Goal: Information Seeking & Learning: Learn about a topic

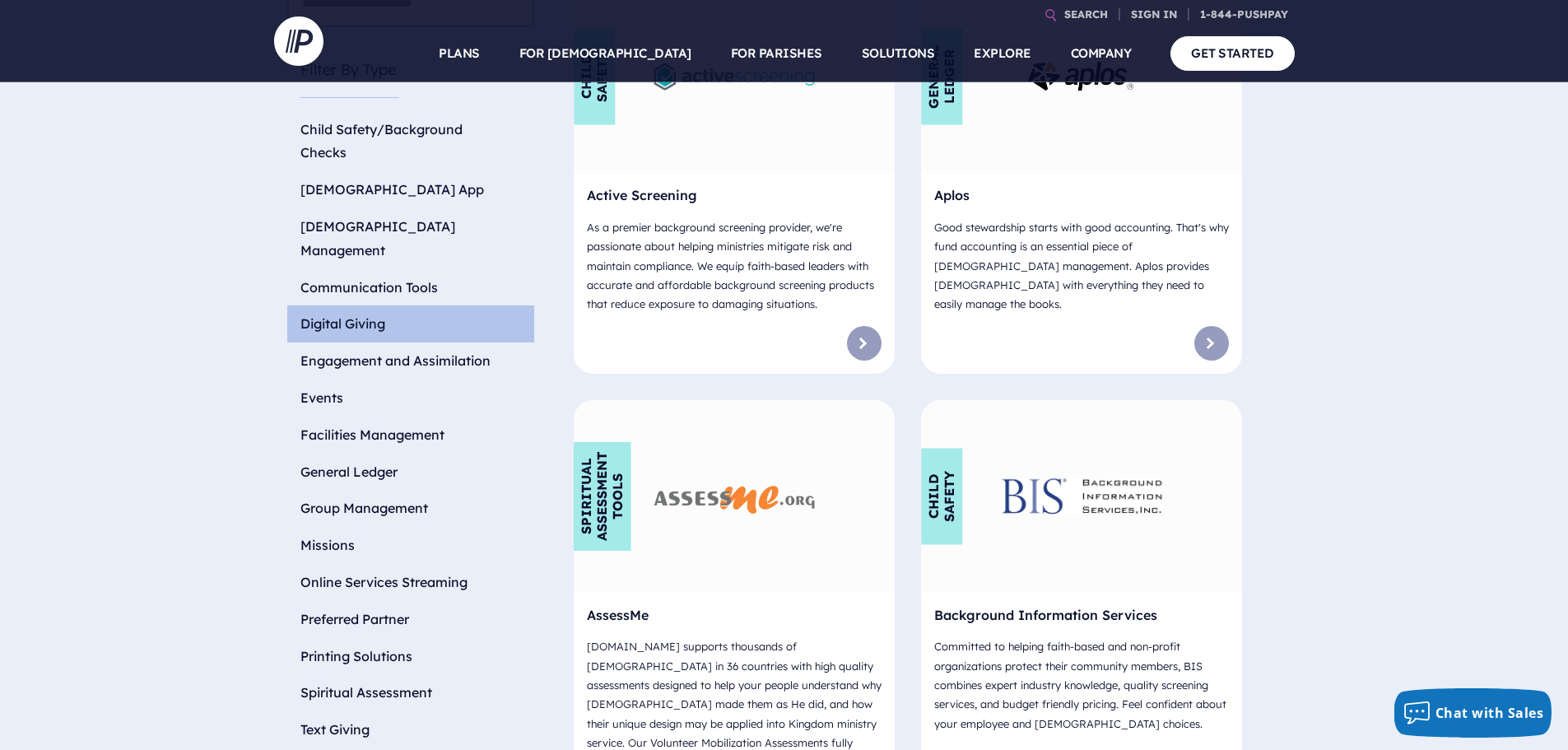
scroll to position [494, 0]
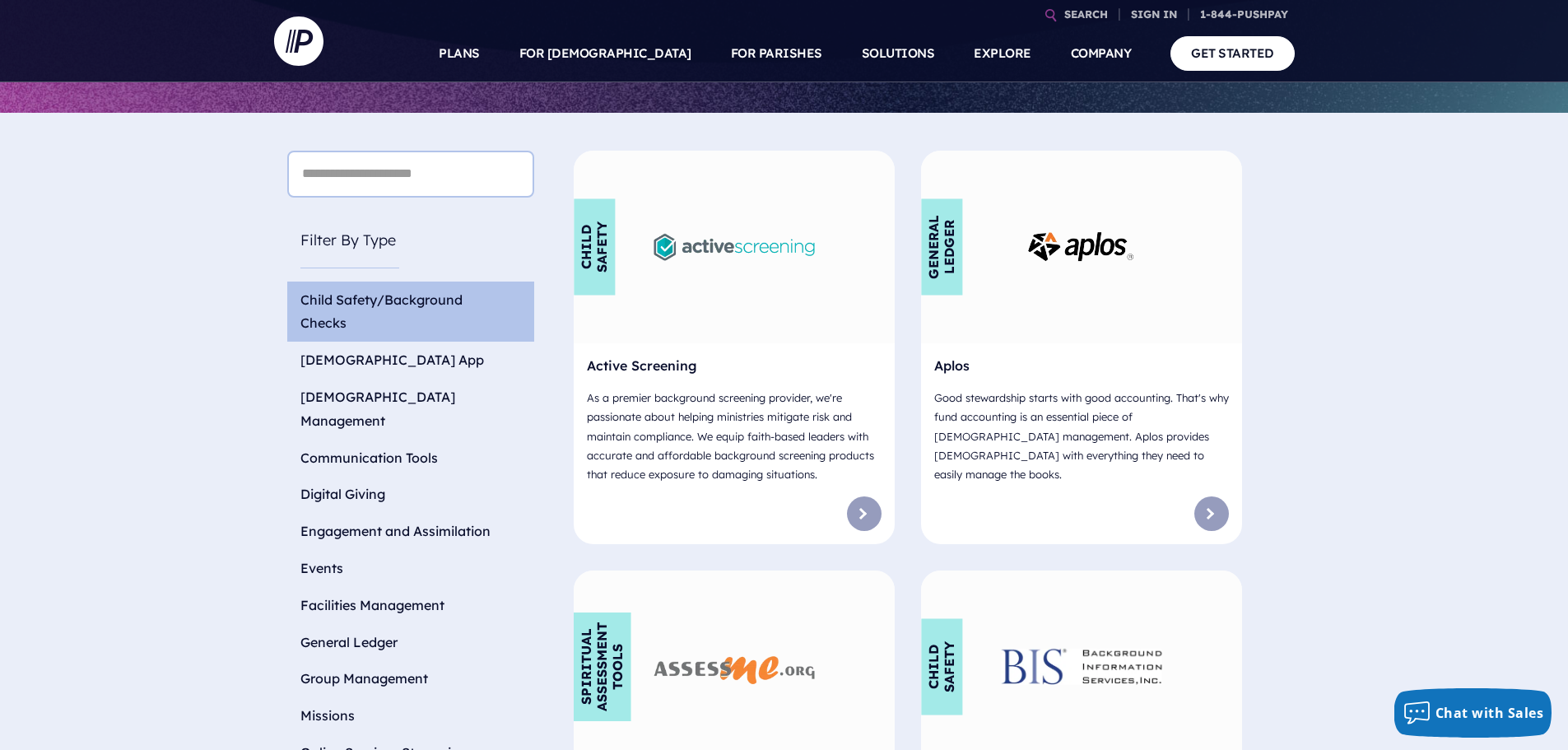
click at [357, 284] on li "Child Safety/Background Checks" at bounding box center [410, 312] width 247 height 61
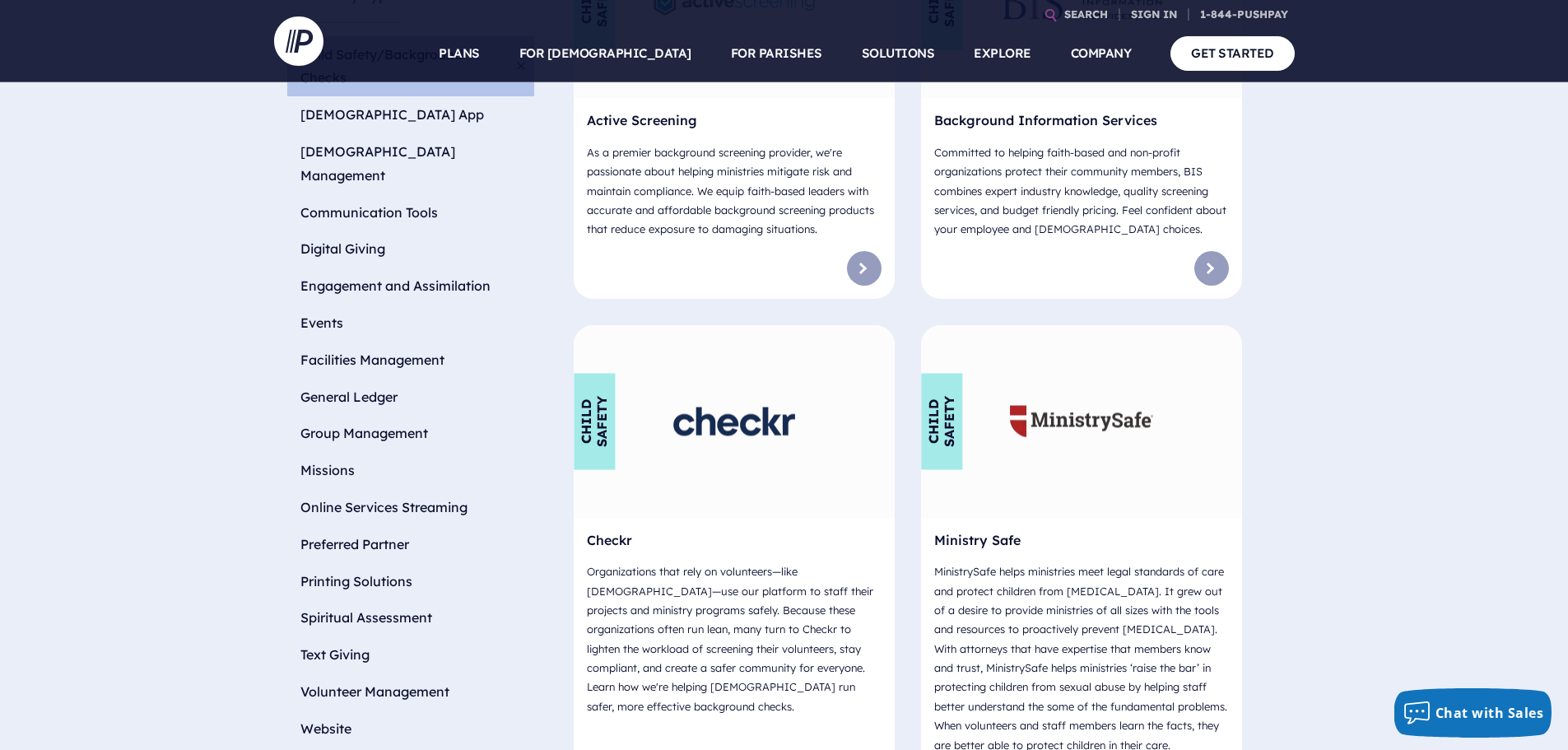
scroll to position [741, 0]
click at [318, 709] on li "Website" at bounding box center [410, 727] width 247 height 37
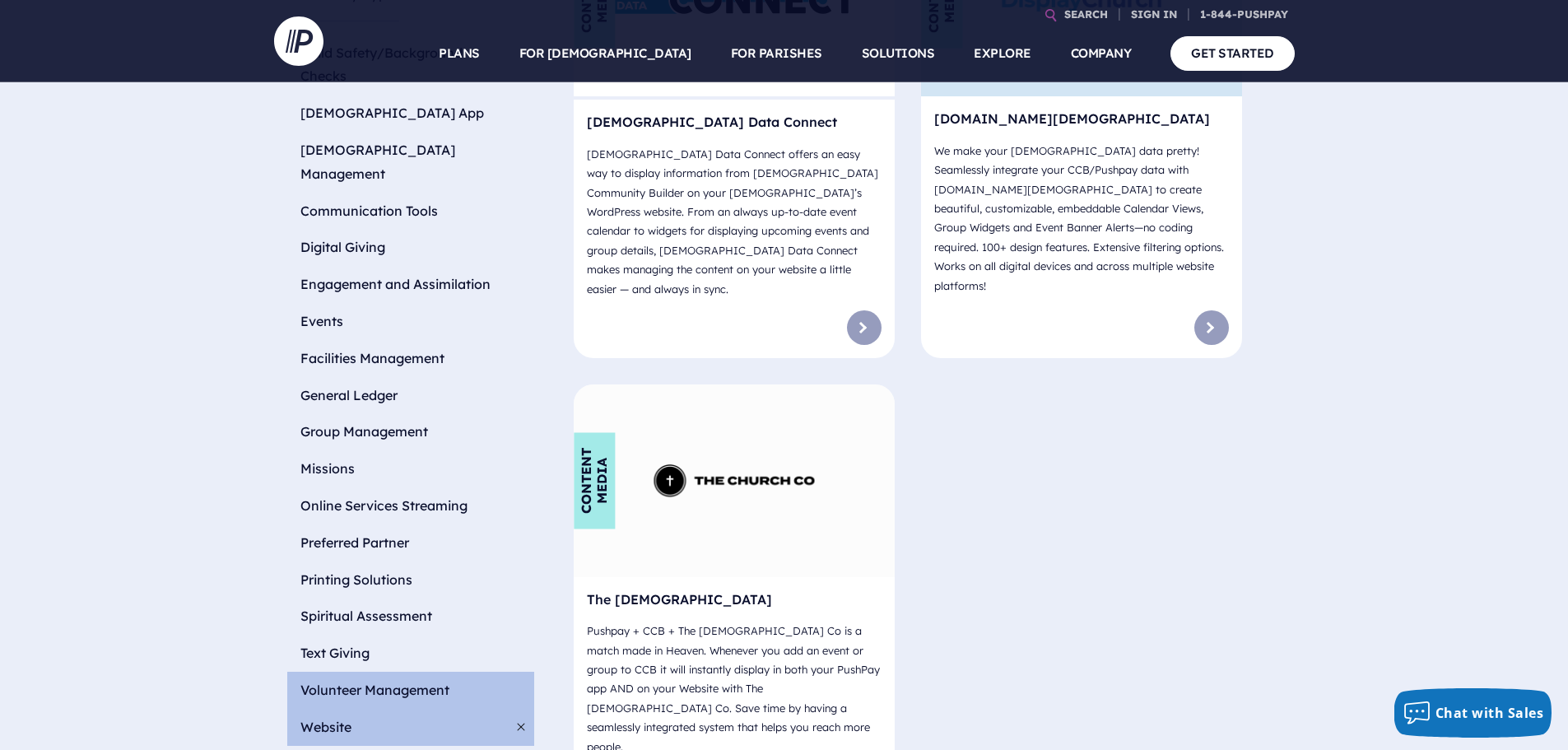
click at [356, 672] on li "Volunteer Management" at bounding box center [410, 690] width 247 height 37
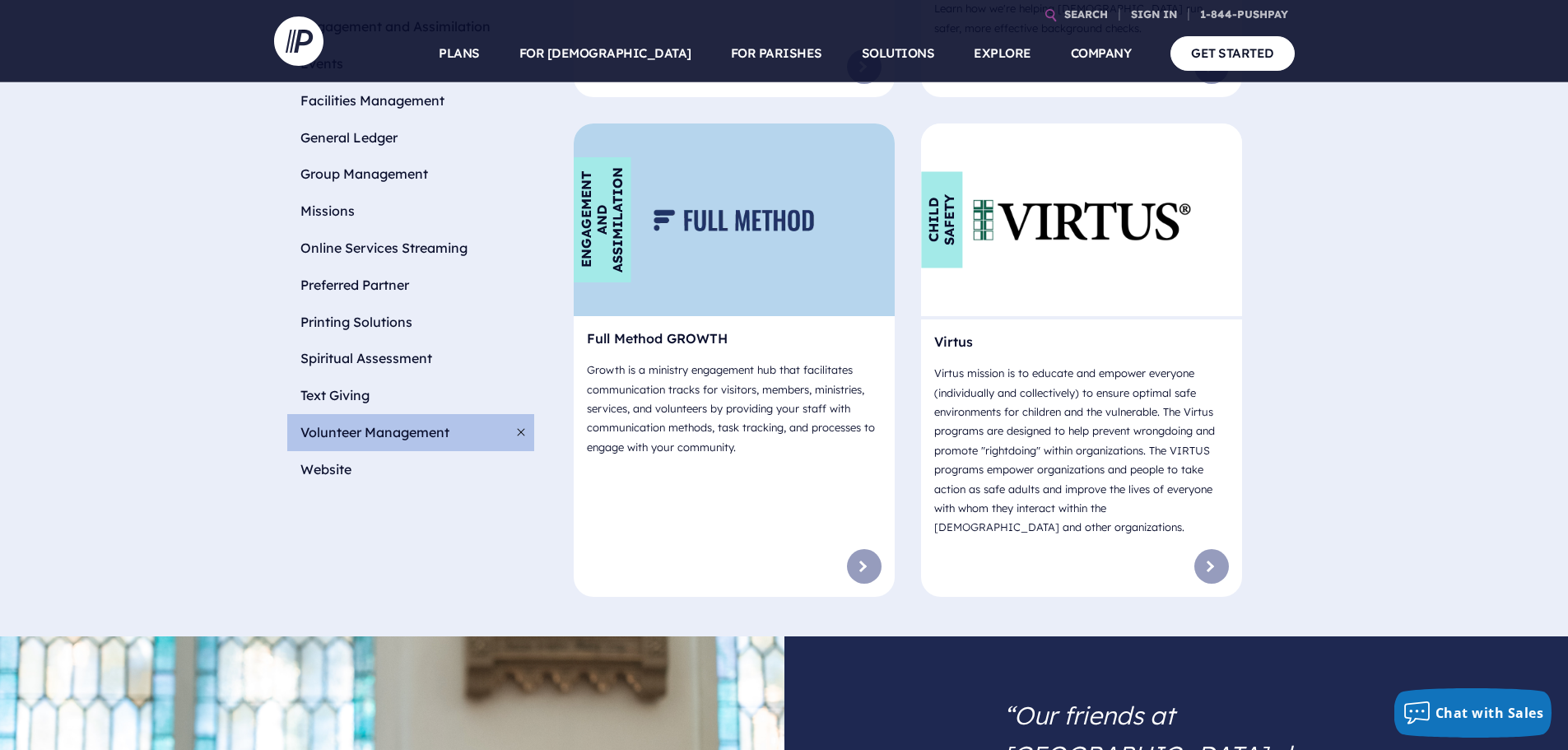
scroll to position [906, 0]
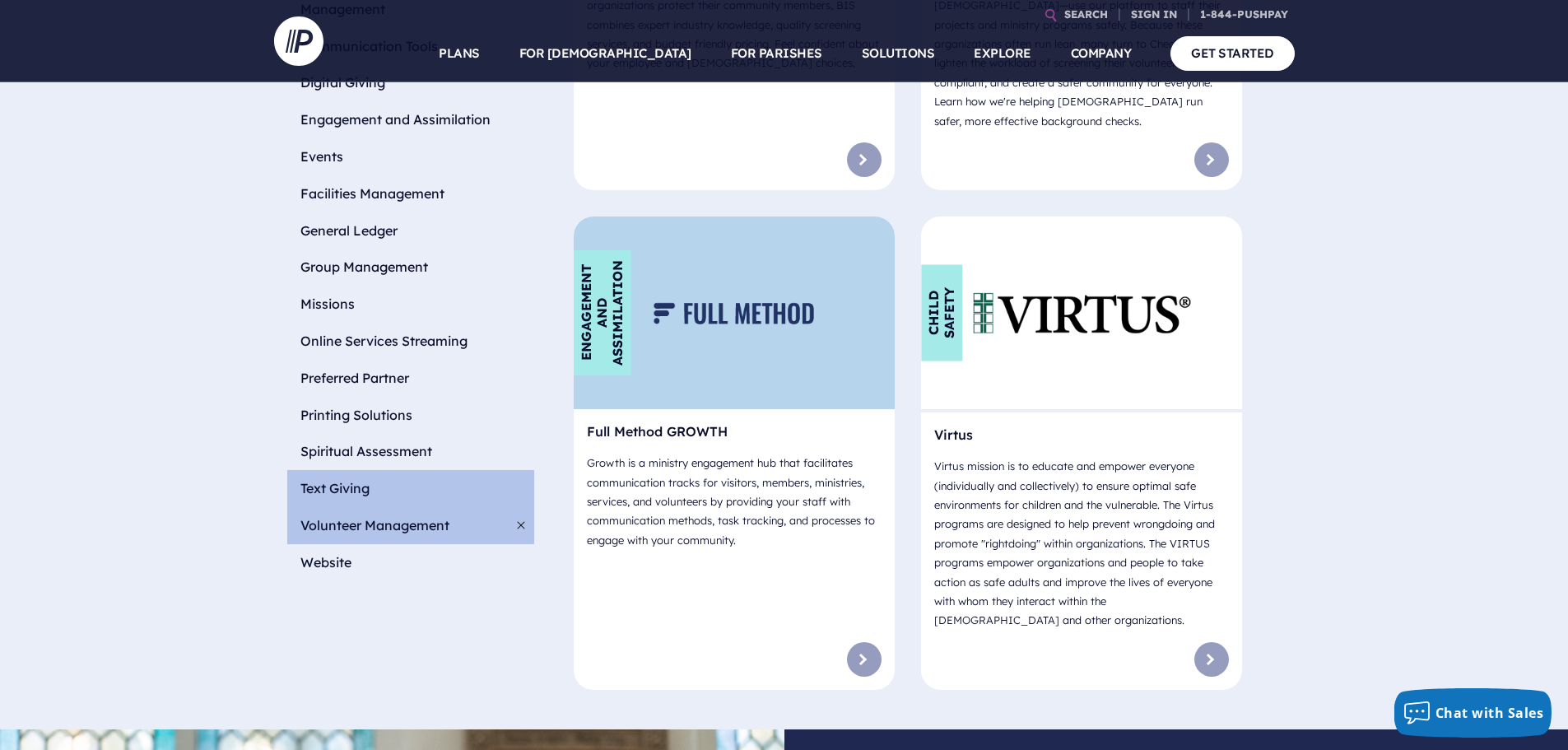
click at [334, 470] on li "Text Giving" at bounding box center [410, 489] width 247 height 37
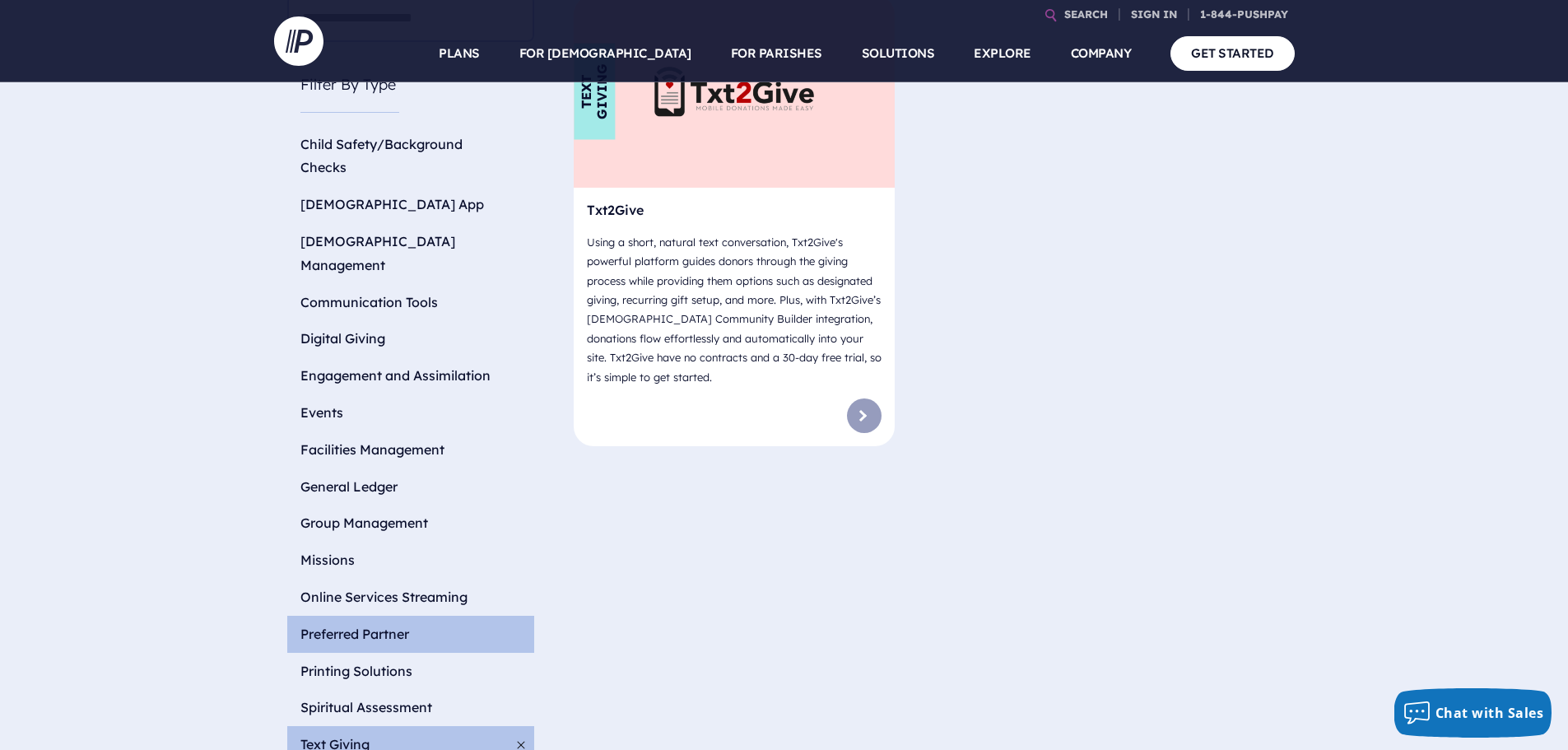
scroll to position [741, 0]
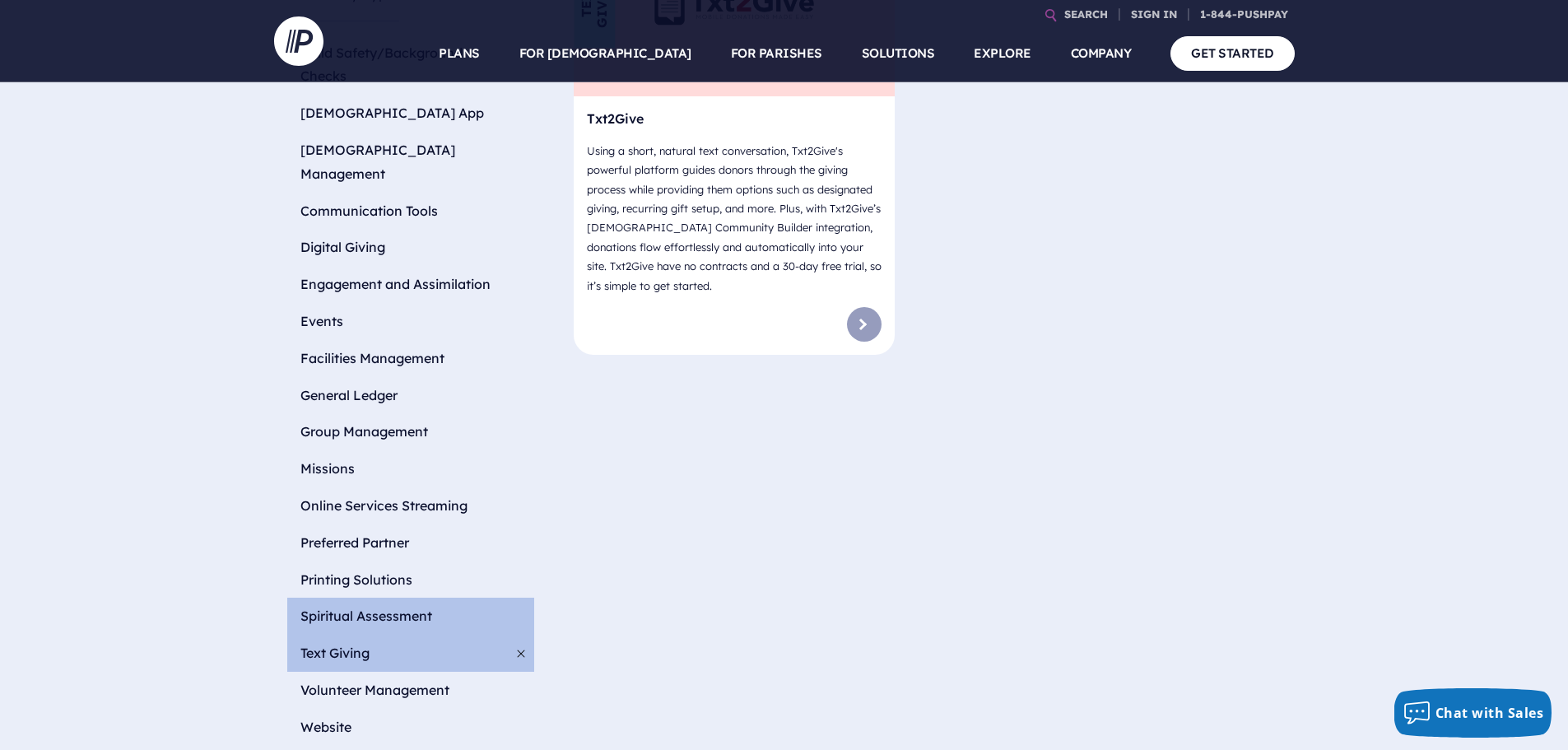
click at [367, 597] on li "Spiritual Assessment" at bounding box center [410, 616] width 247 height 37
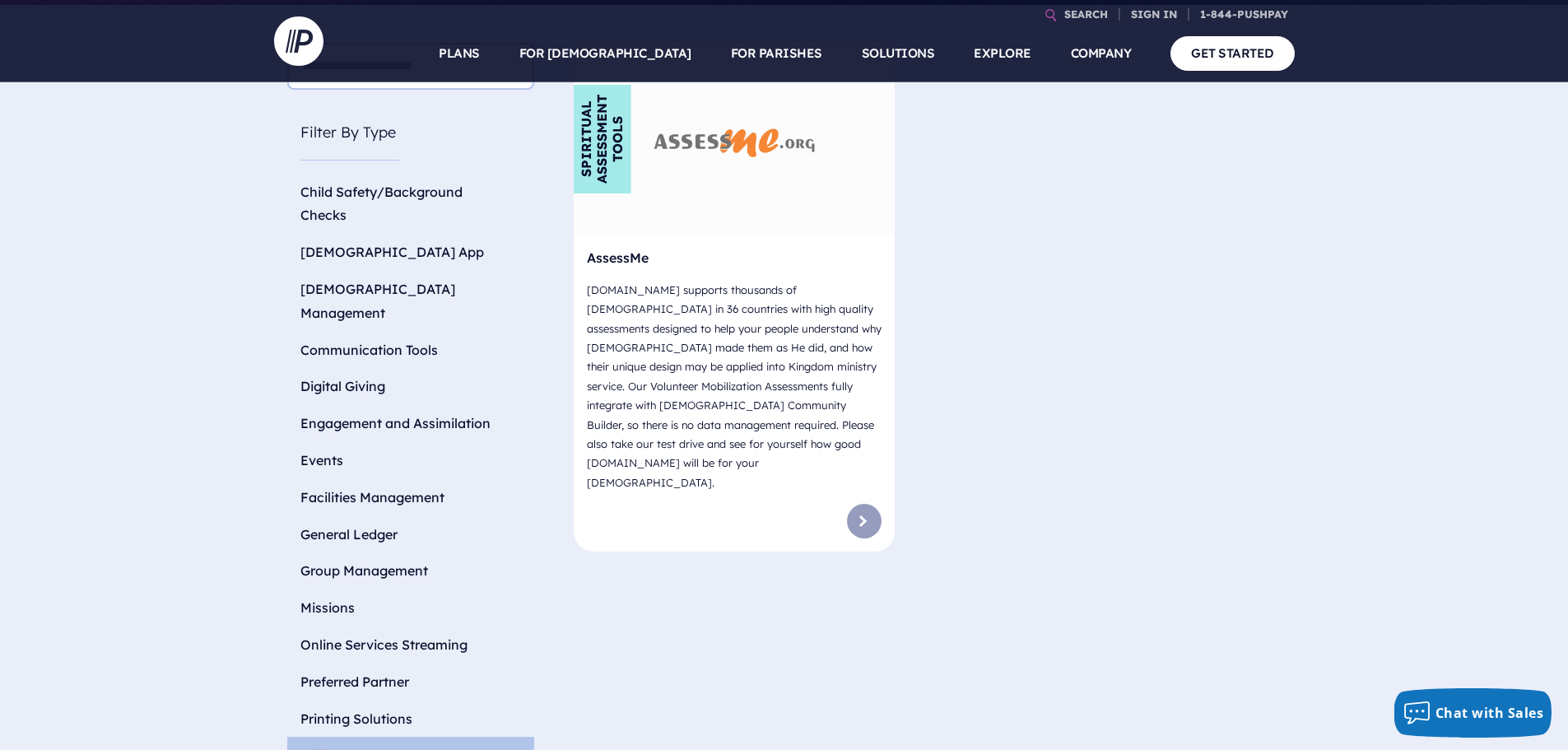
scroll to position [659, 0]
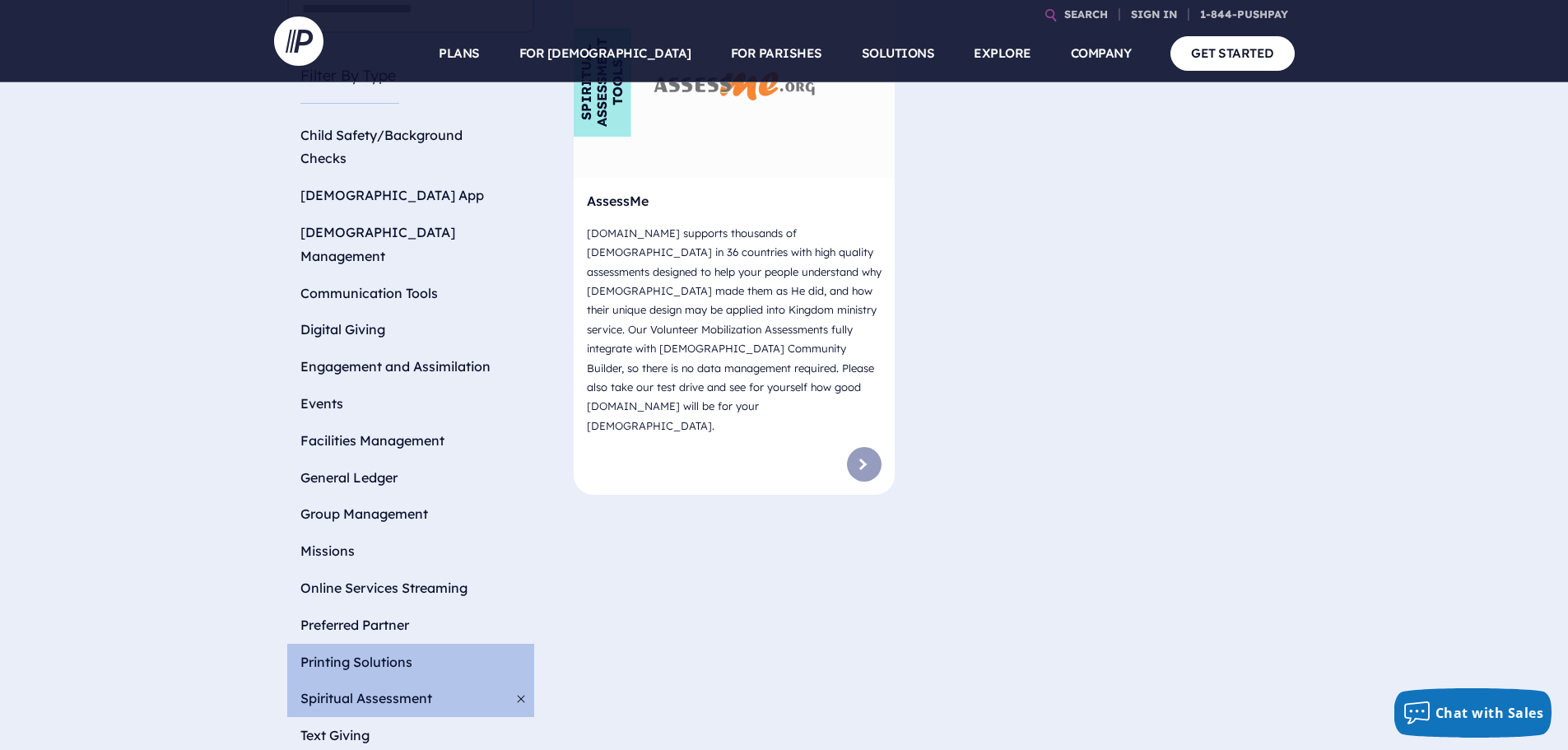
click at [379, 644] on li "Printing Solutions" at bounding box center [410, 662] width 247 height 37
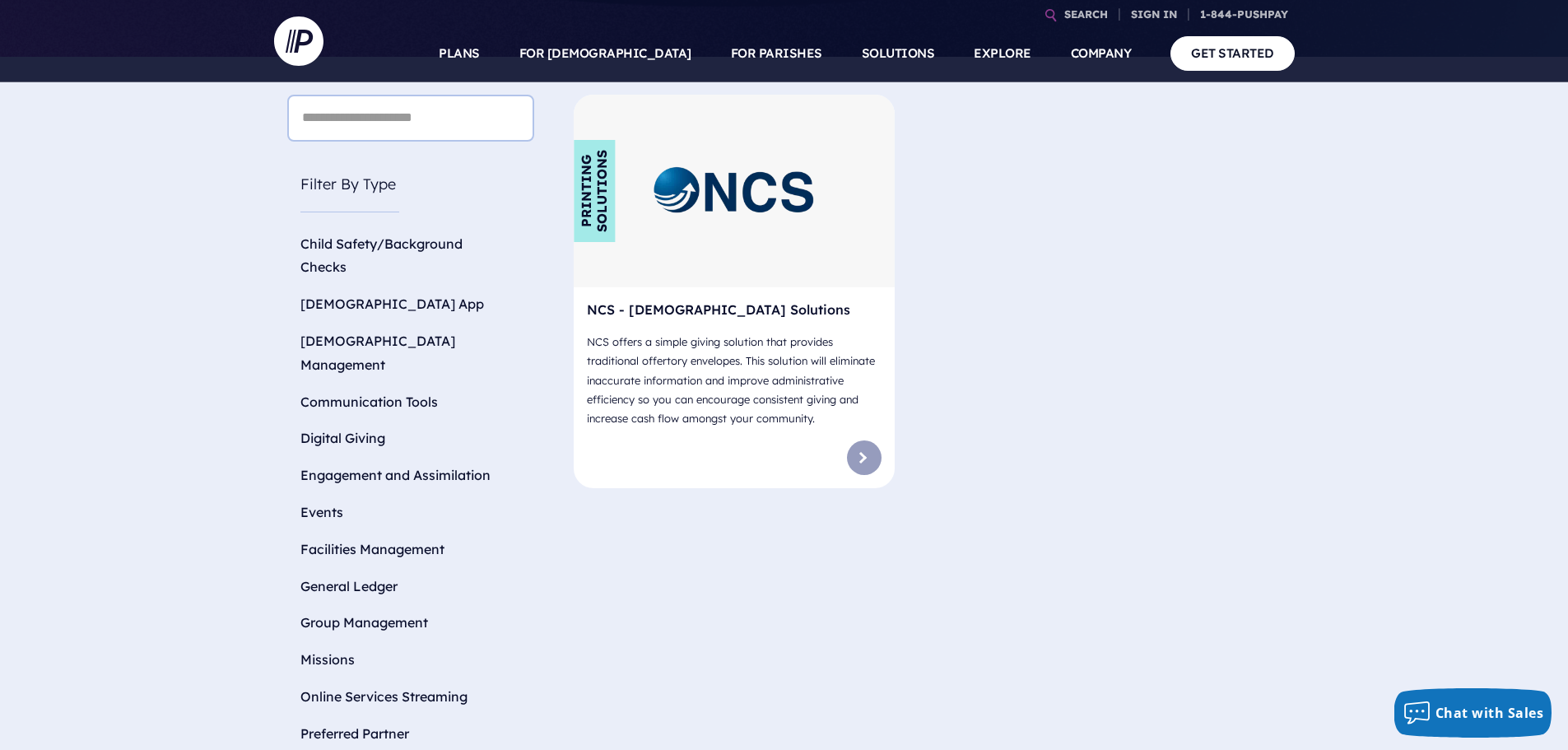
scroll to position [576, 0]
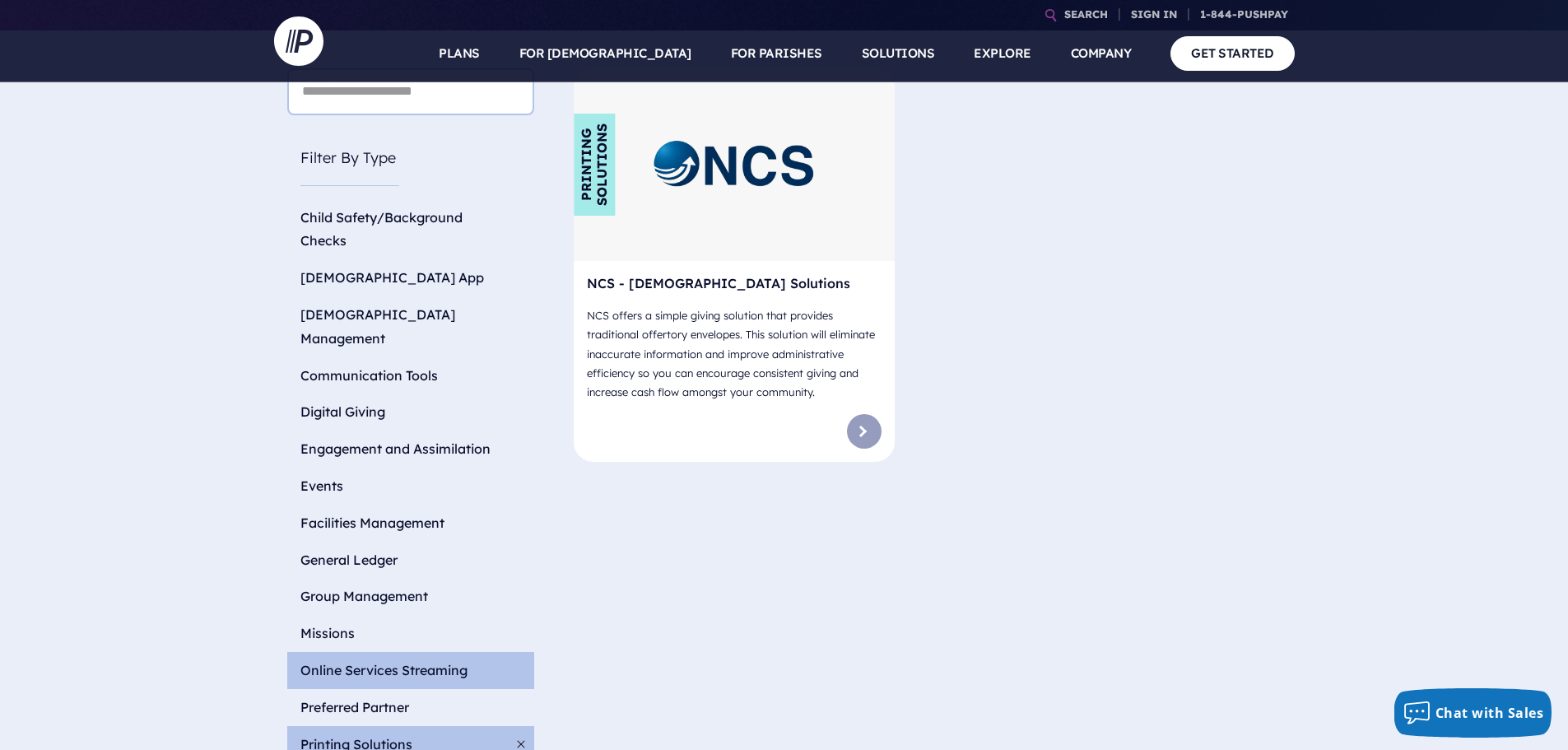
click at [361, 652] on li "Online Services Streaming" at bounding box center [410, 671] width 247 height 37
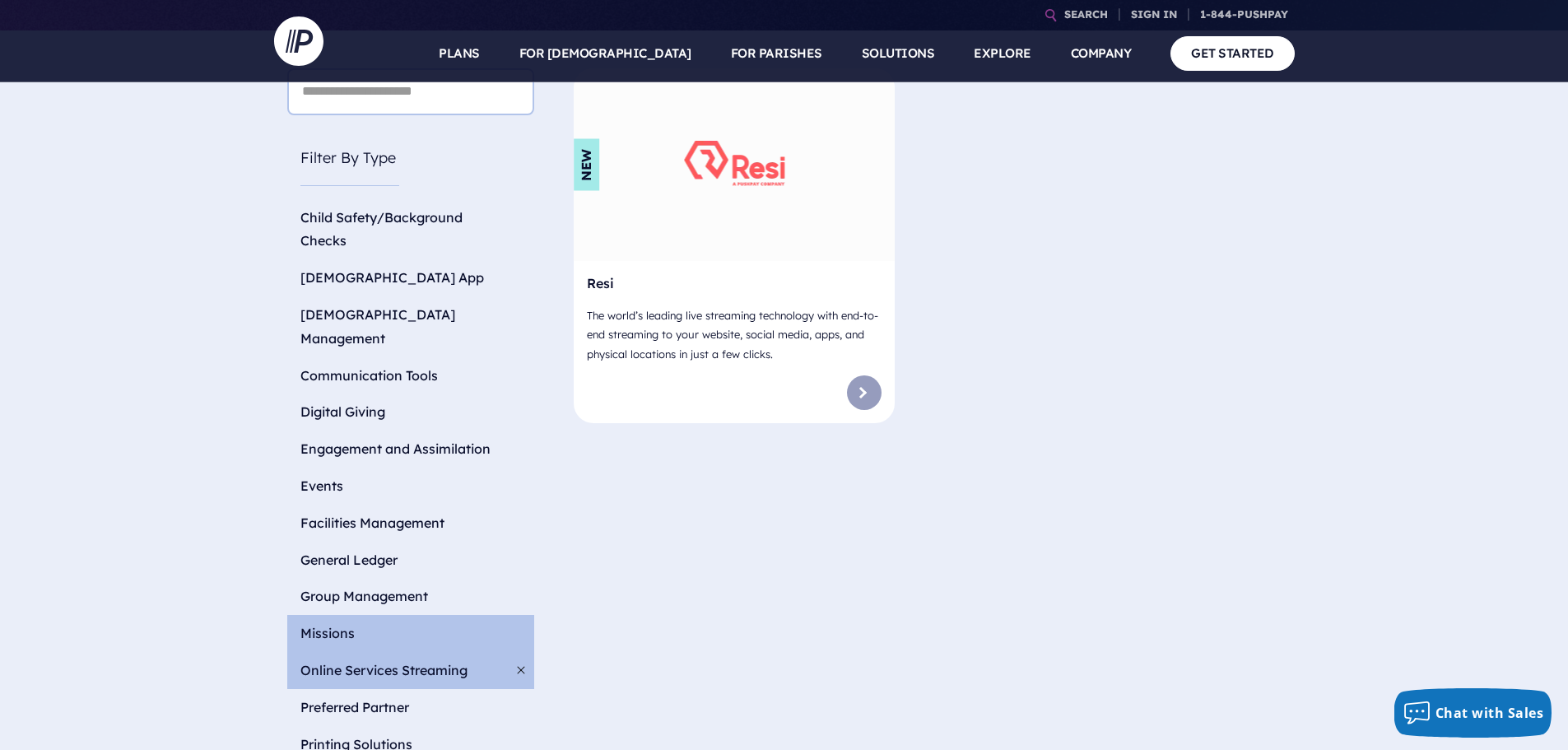
click at [338, 615] on li "Missions" at bounding box center [410, 634] width 247 height 37
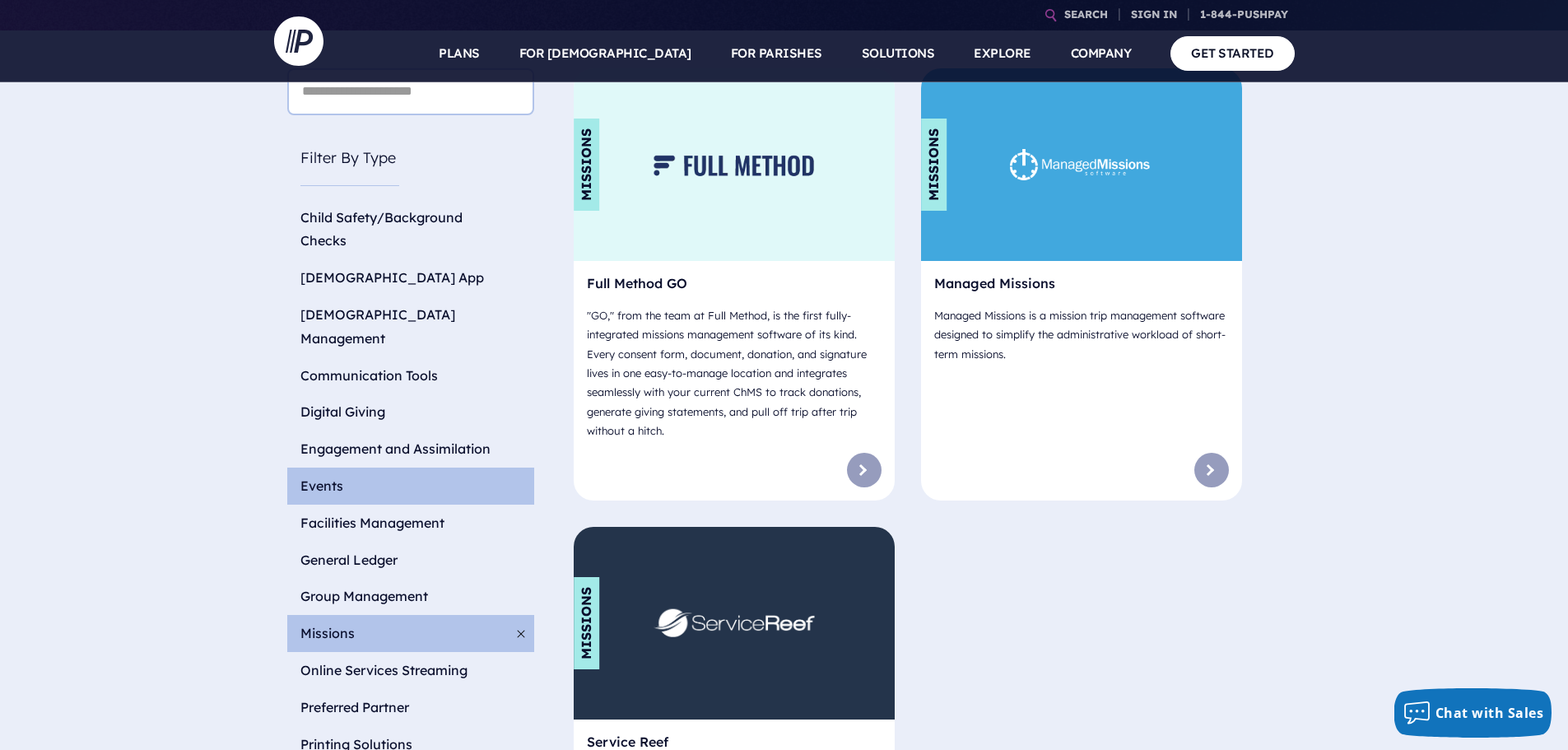
click at [388, 468] on li "Events" at bounding box center [410, 486] width 247 height 37
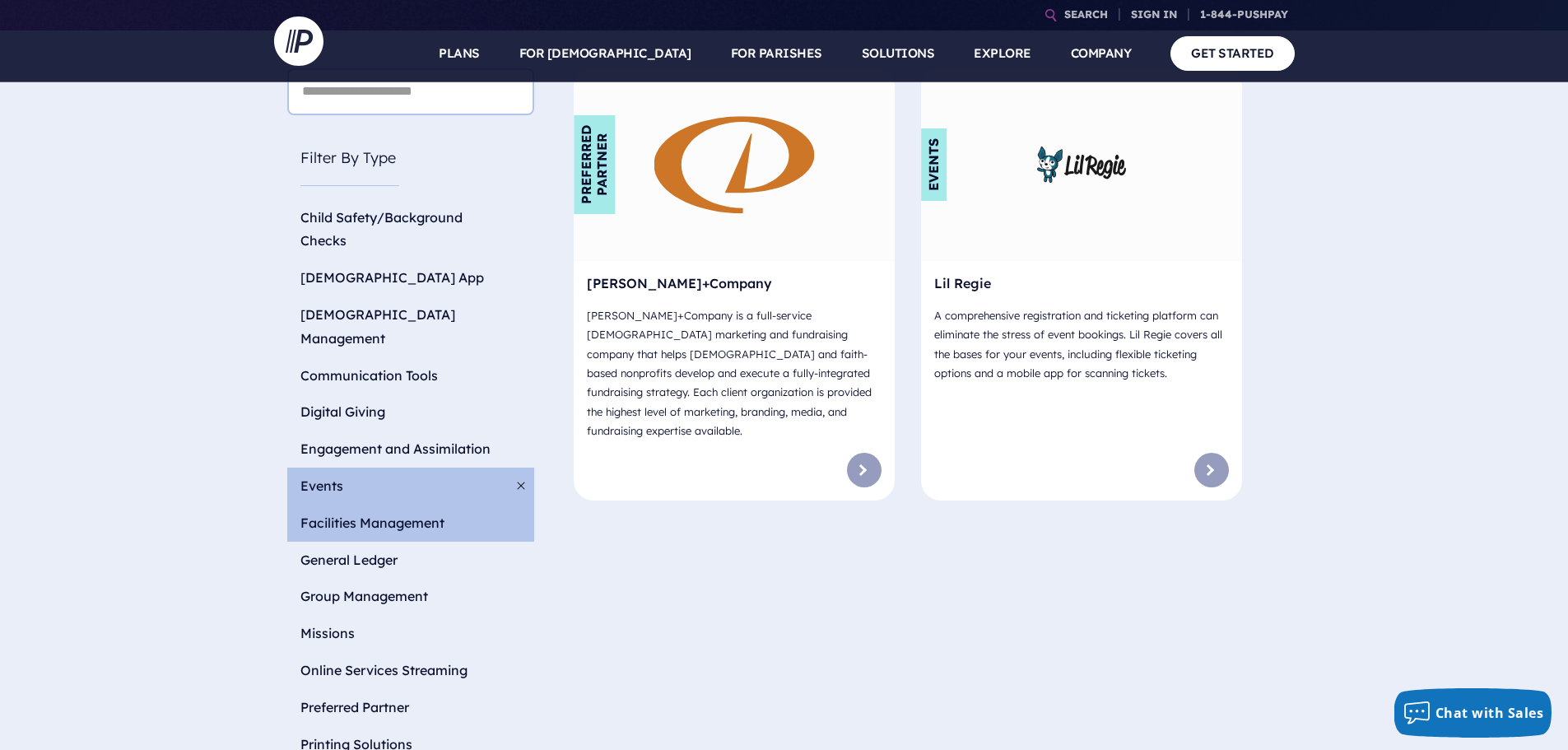
click at [385, 505] on li "Facilities Management" at bounding box center [410, 523] width 247 height 37
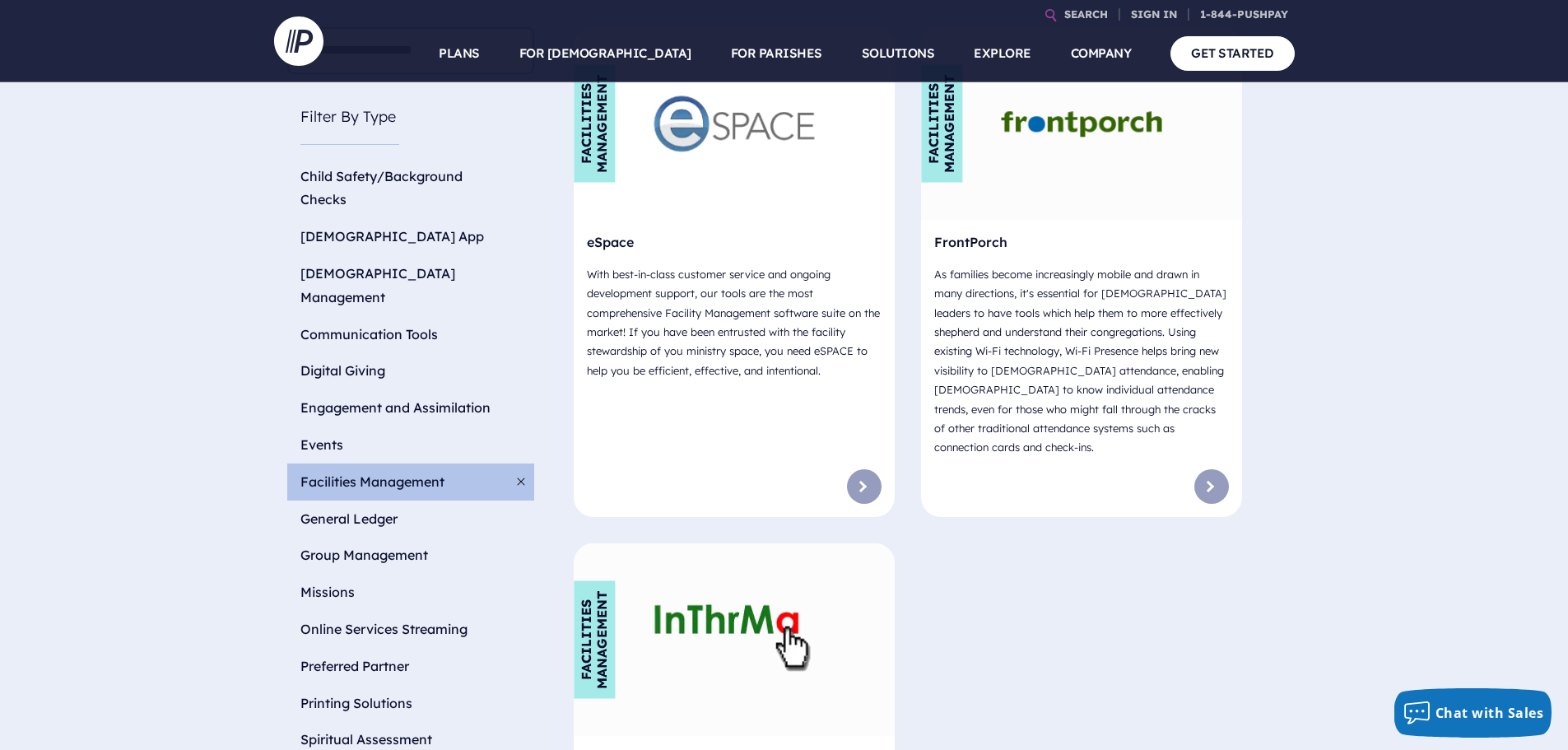
scroll to position [659, 0]
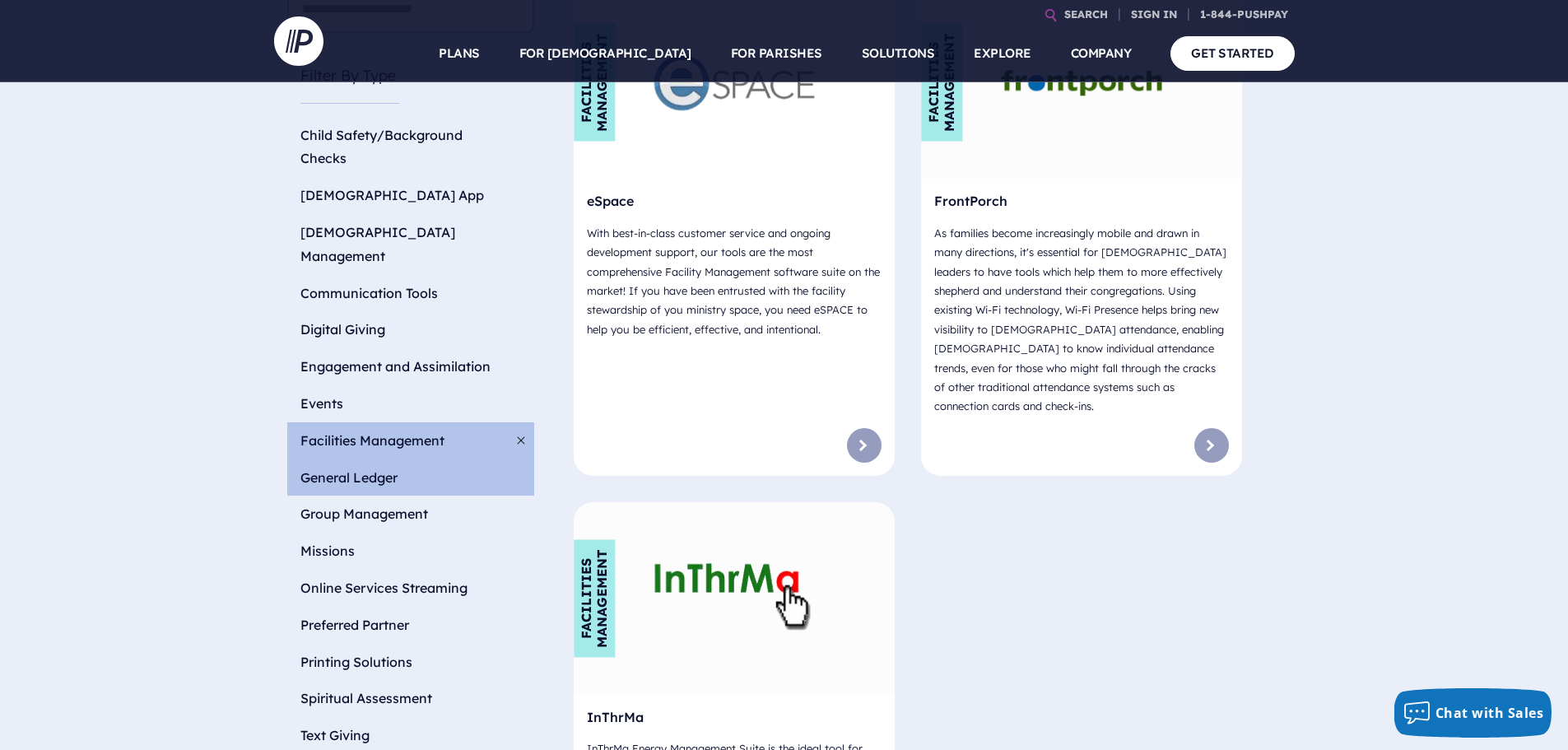
click at [378, 459] on li "General Ledger" at bounding box center [410, 478] width 247 height 37
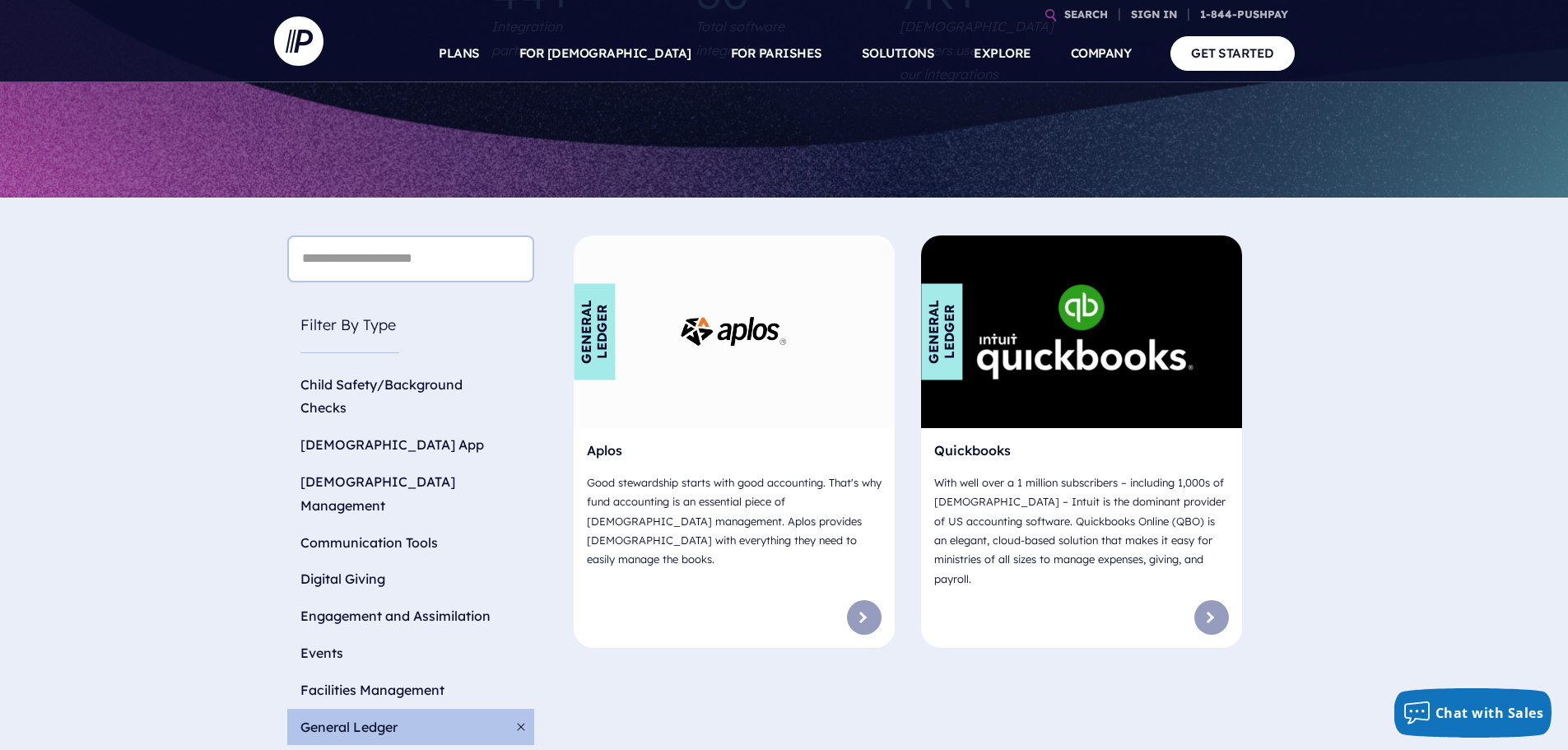
scroll to position [576, 0]
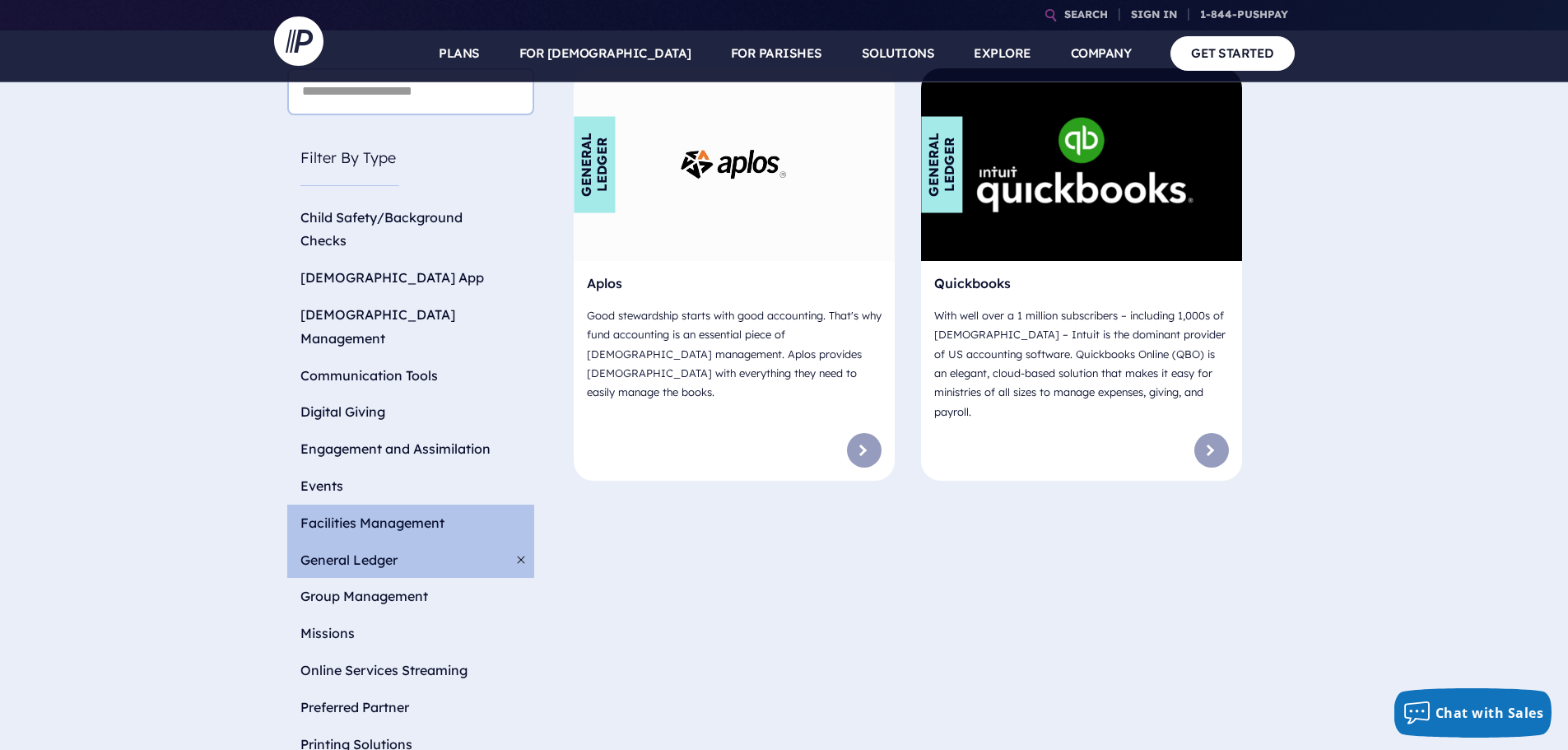
click at [385, 505] on li "Facilities Management" at bounding box center [410, 523] width 247 height 37
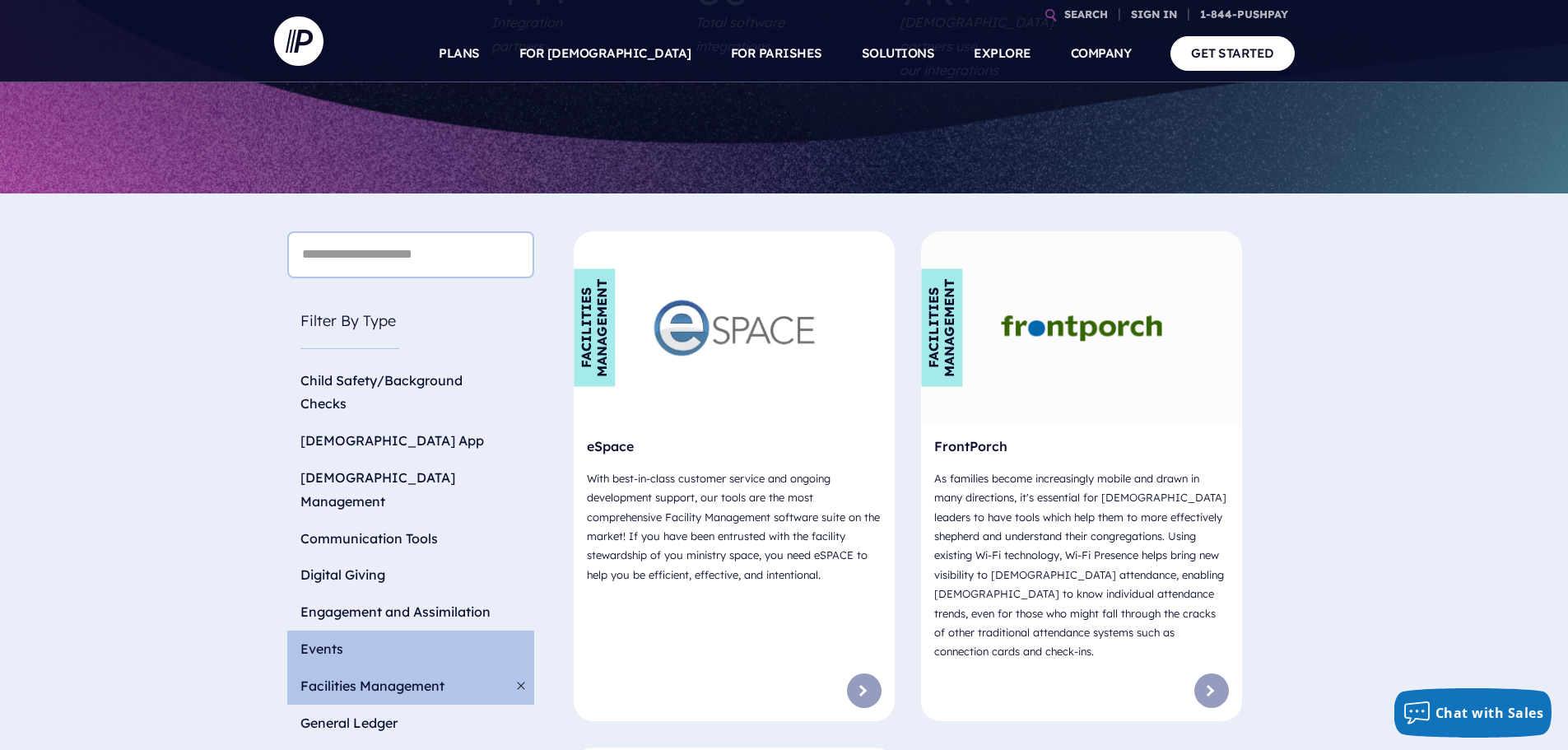
scroll to position [411, 0]
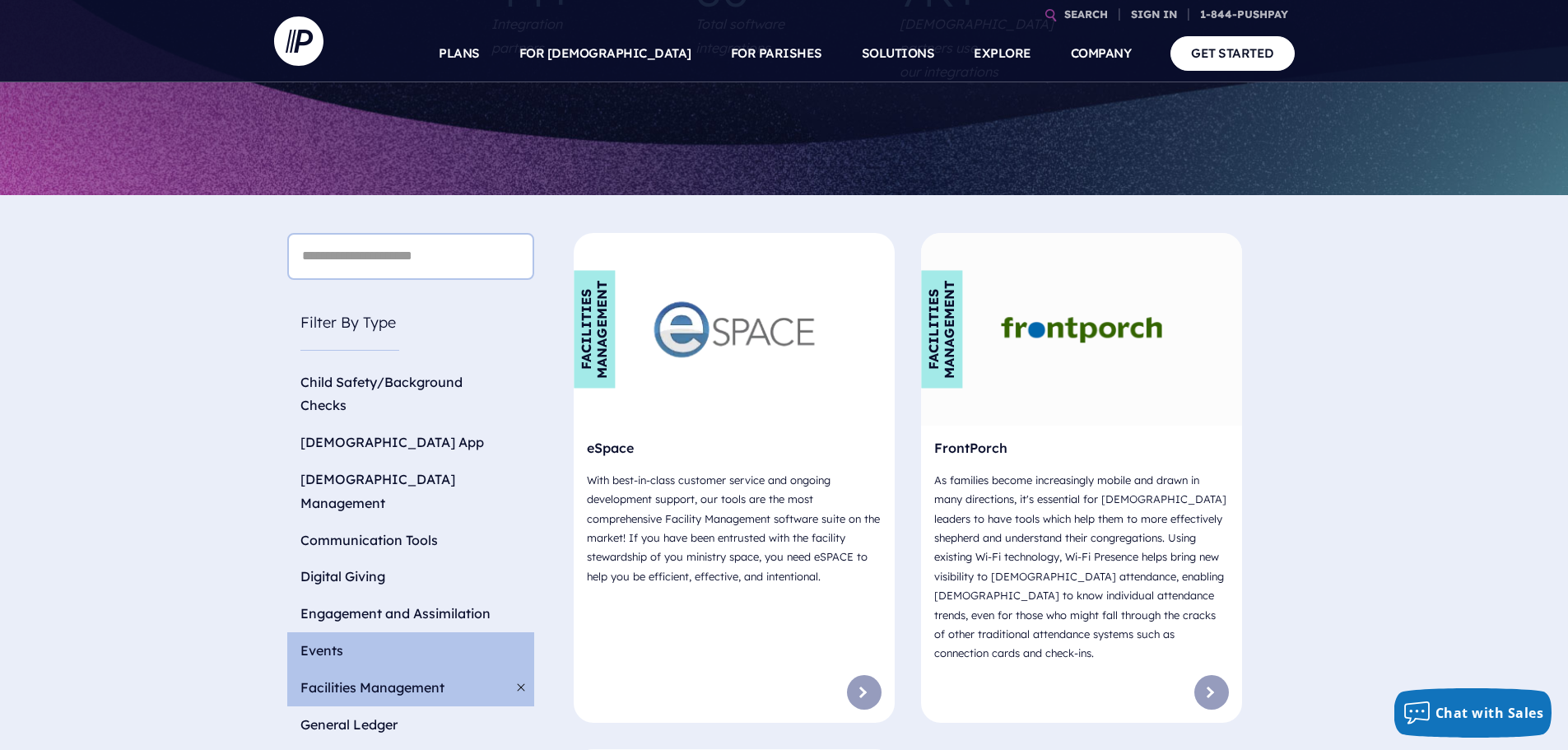
click at [405, 632] on li "Events" at bounding box center [410, 651] width 247 height 37
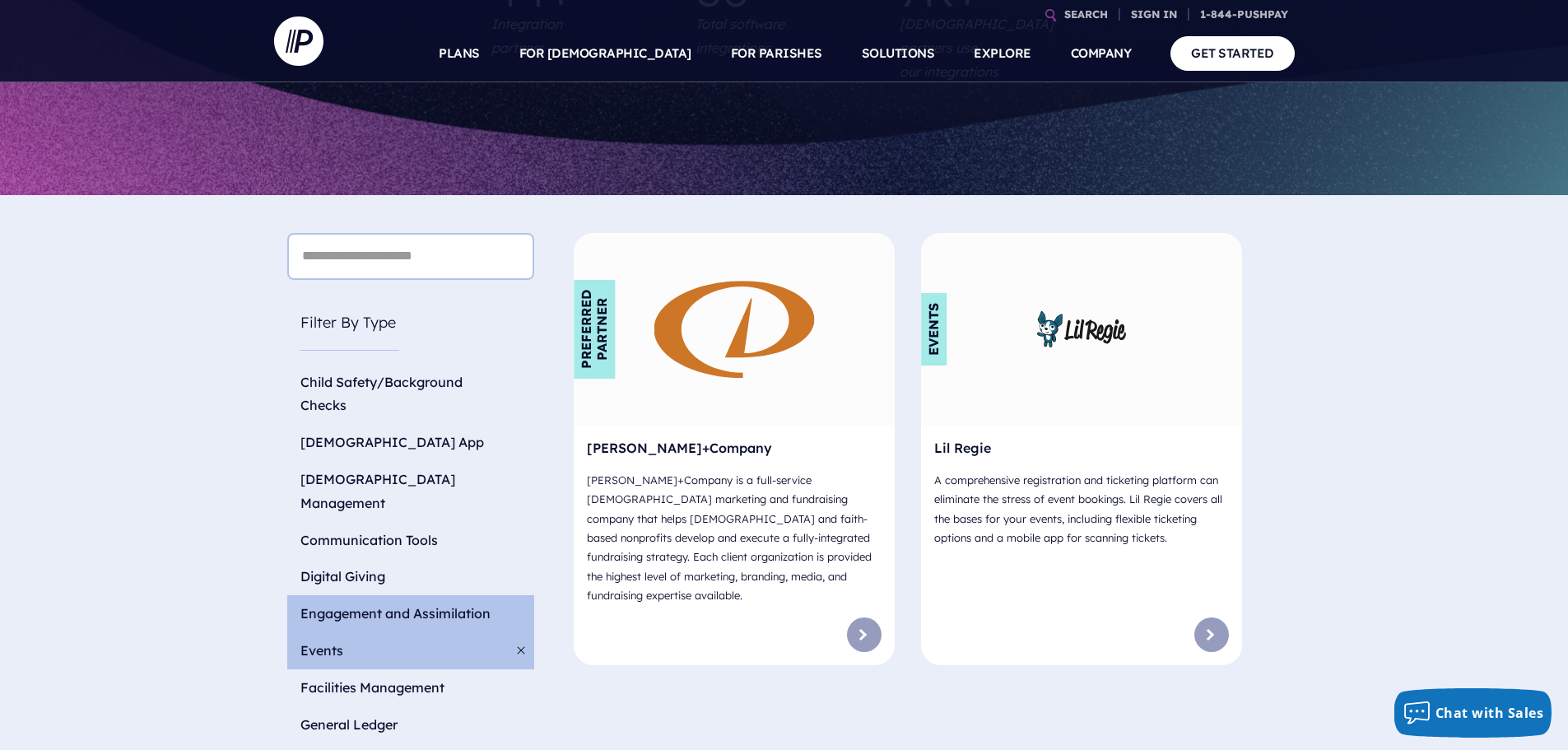
click at [375, 595] on li "Engagement and Assimilation" at bounding box center [410, 613] width 247 height 37
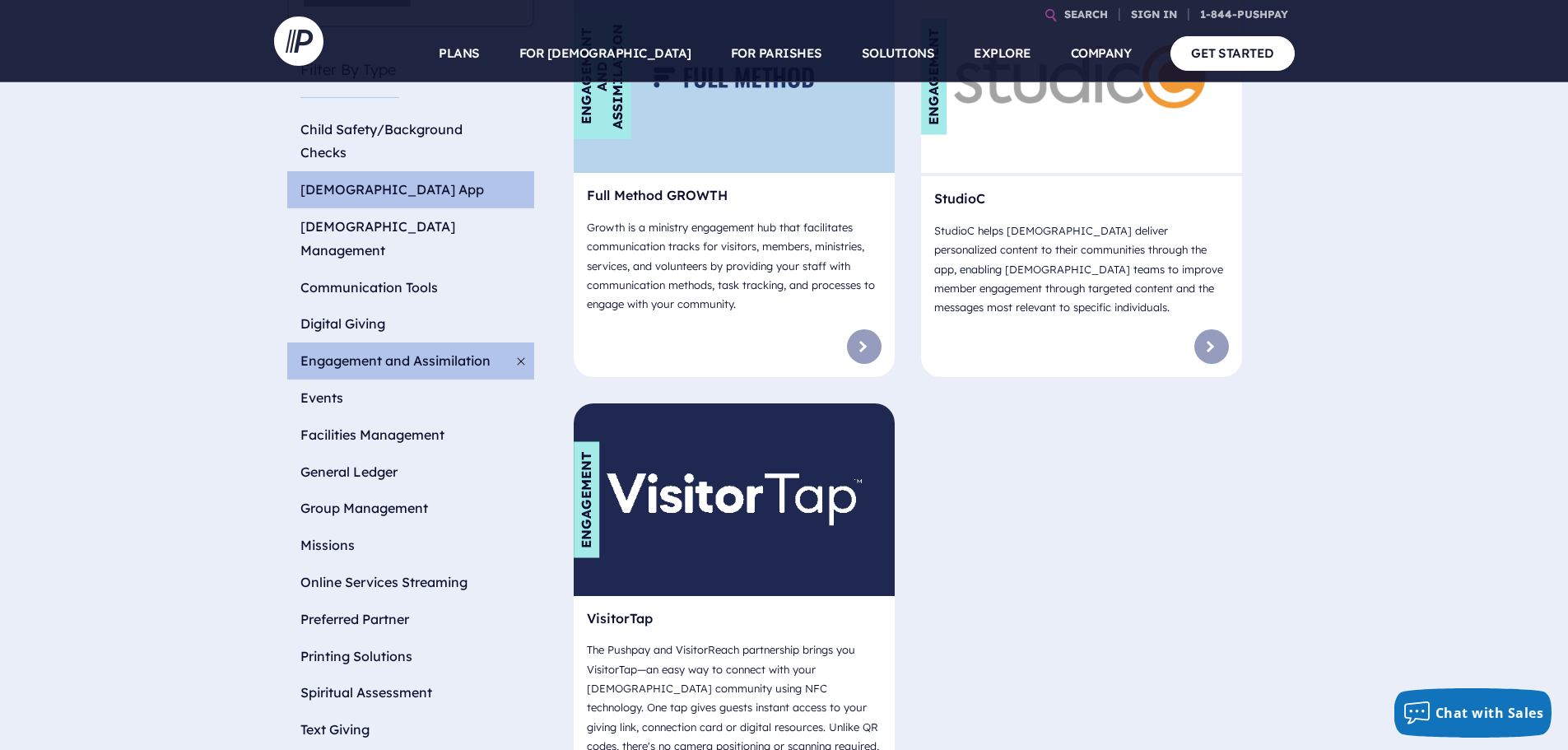
scroll to position [576, 0]
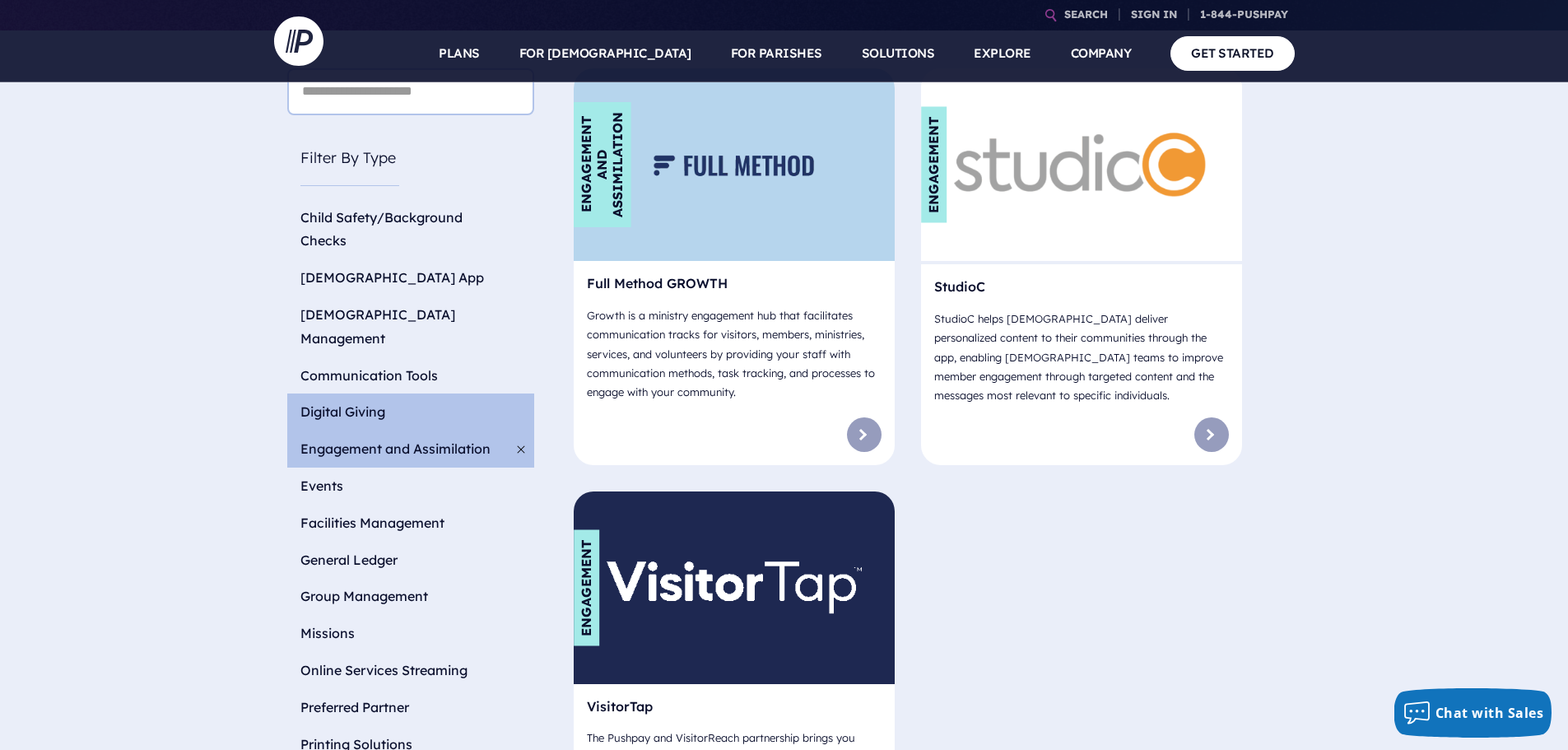
click at [361, 394] on li "Digital Giving" at bounding box center [410, 412] width 247 height 37
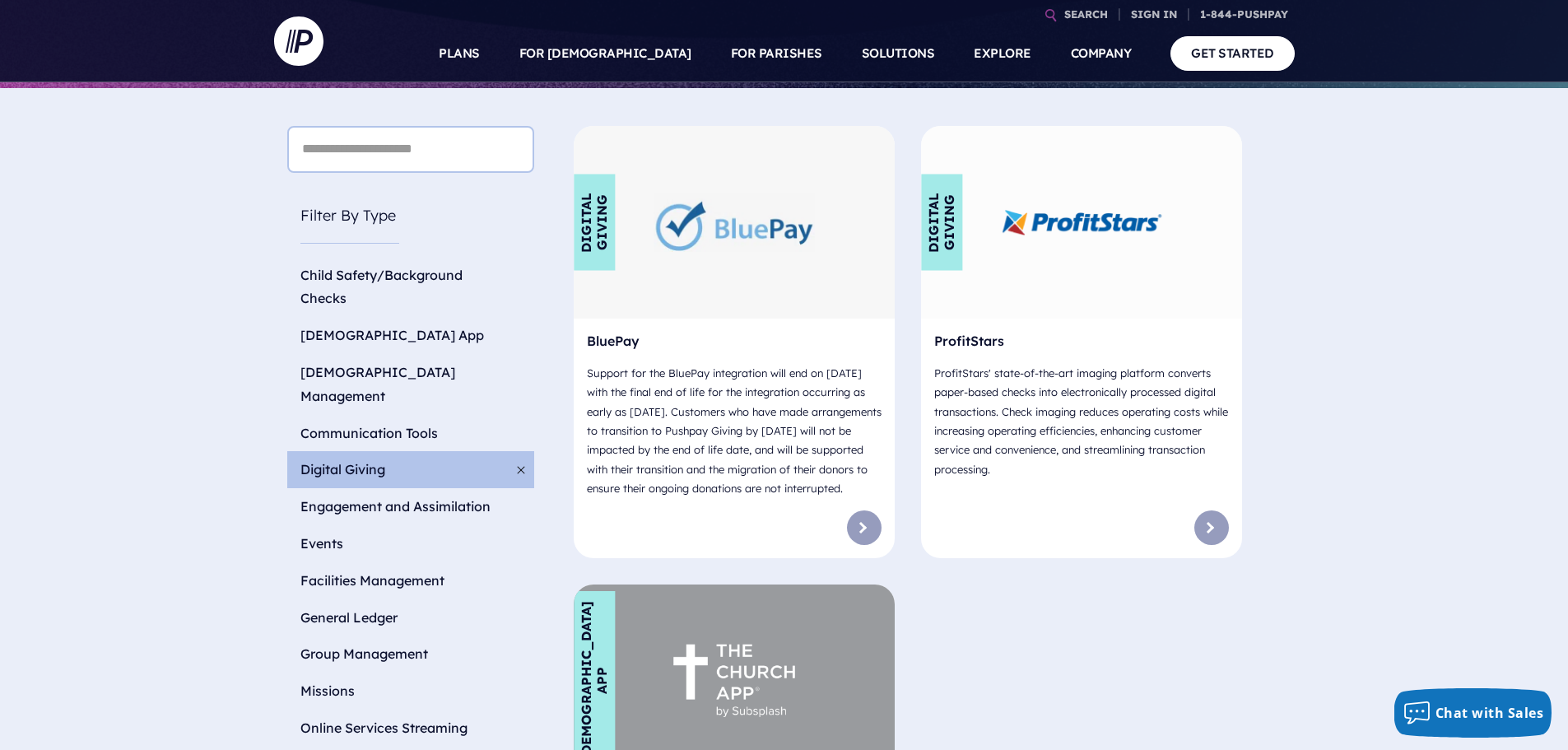
scroll to position [494, 0]
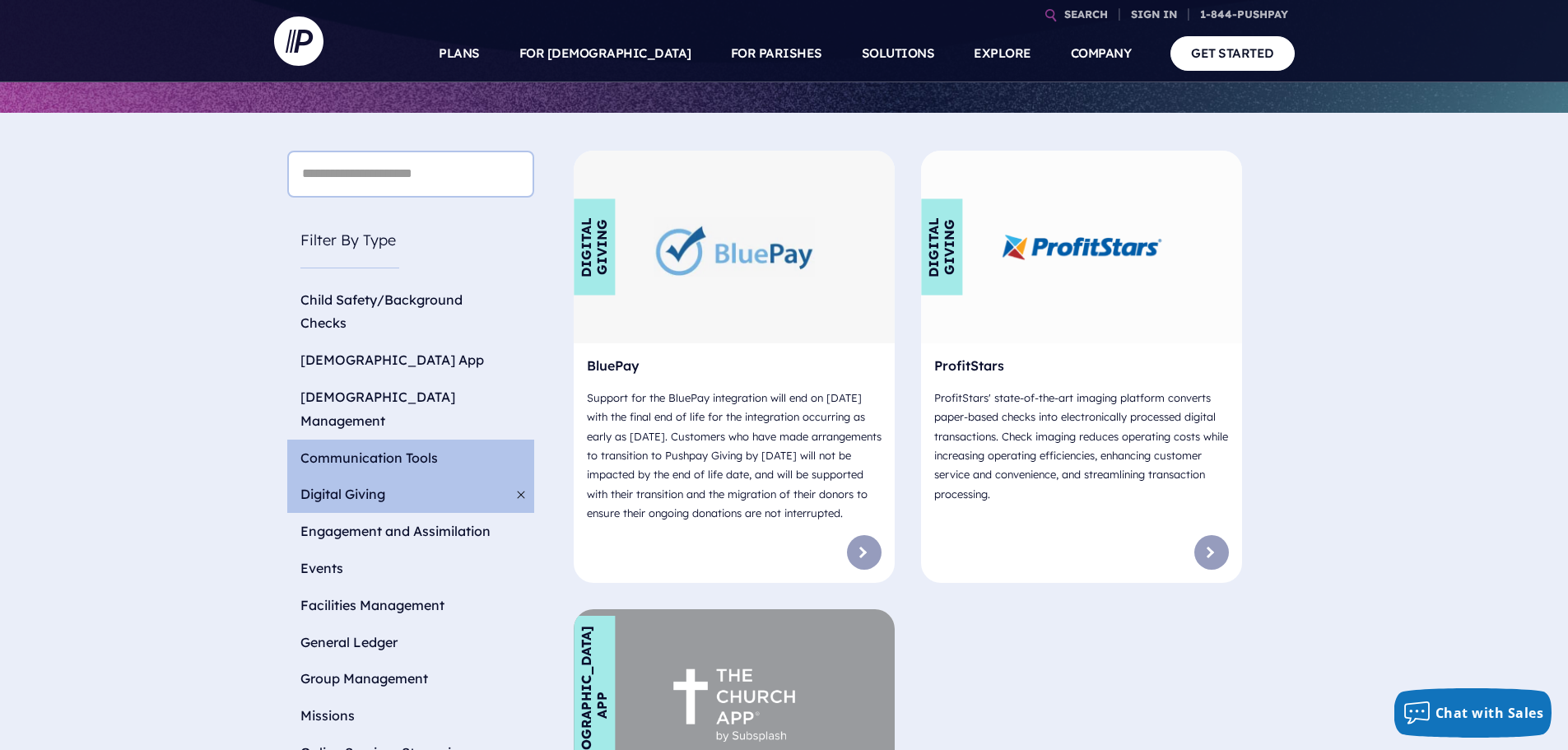
click at [385, 440] on li "Communication Tools" at bounding box center [410, 458] width 247 height 37
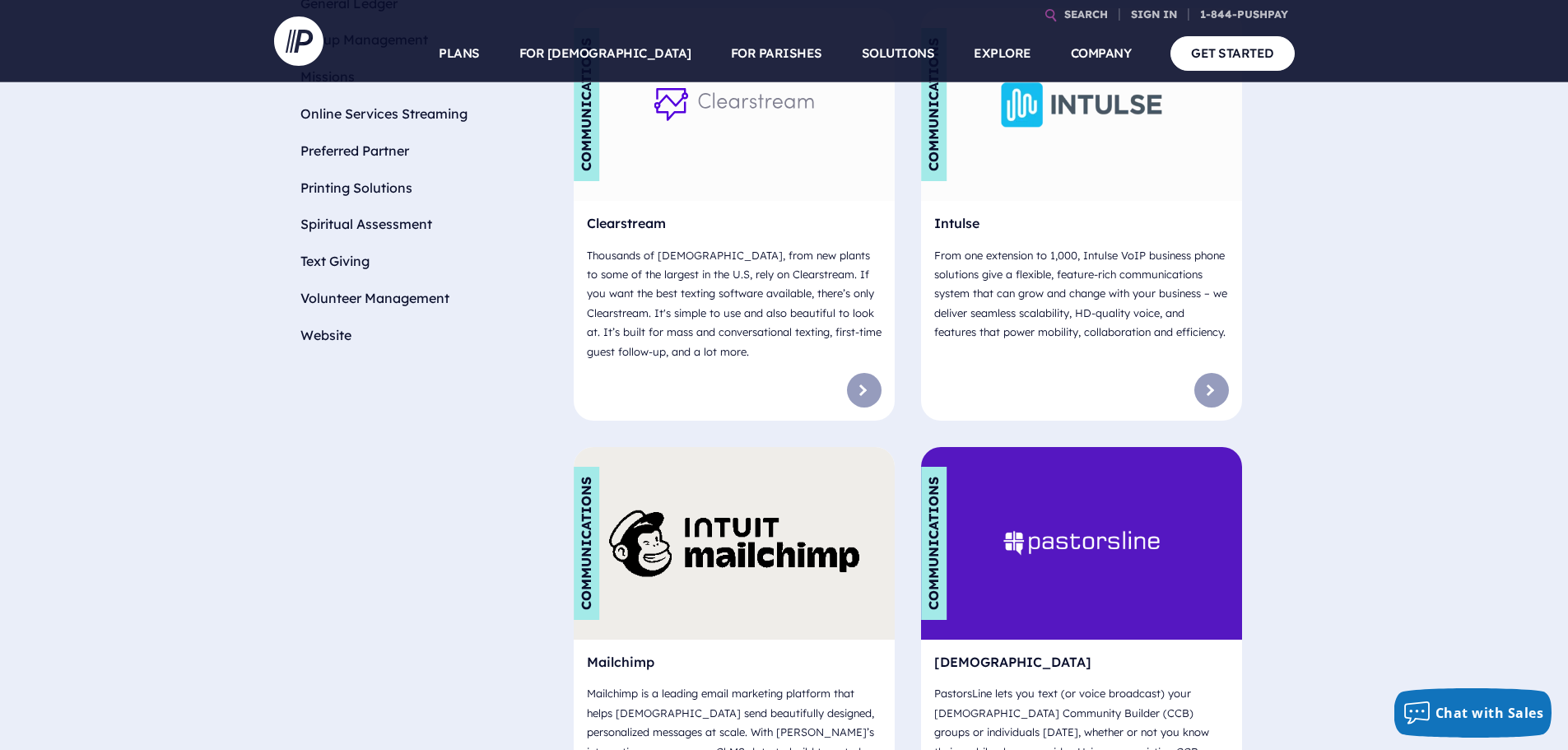
scroll to position [411, 0]
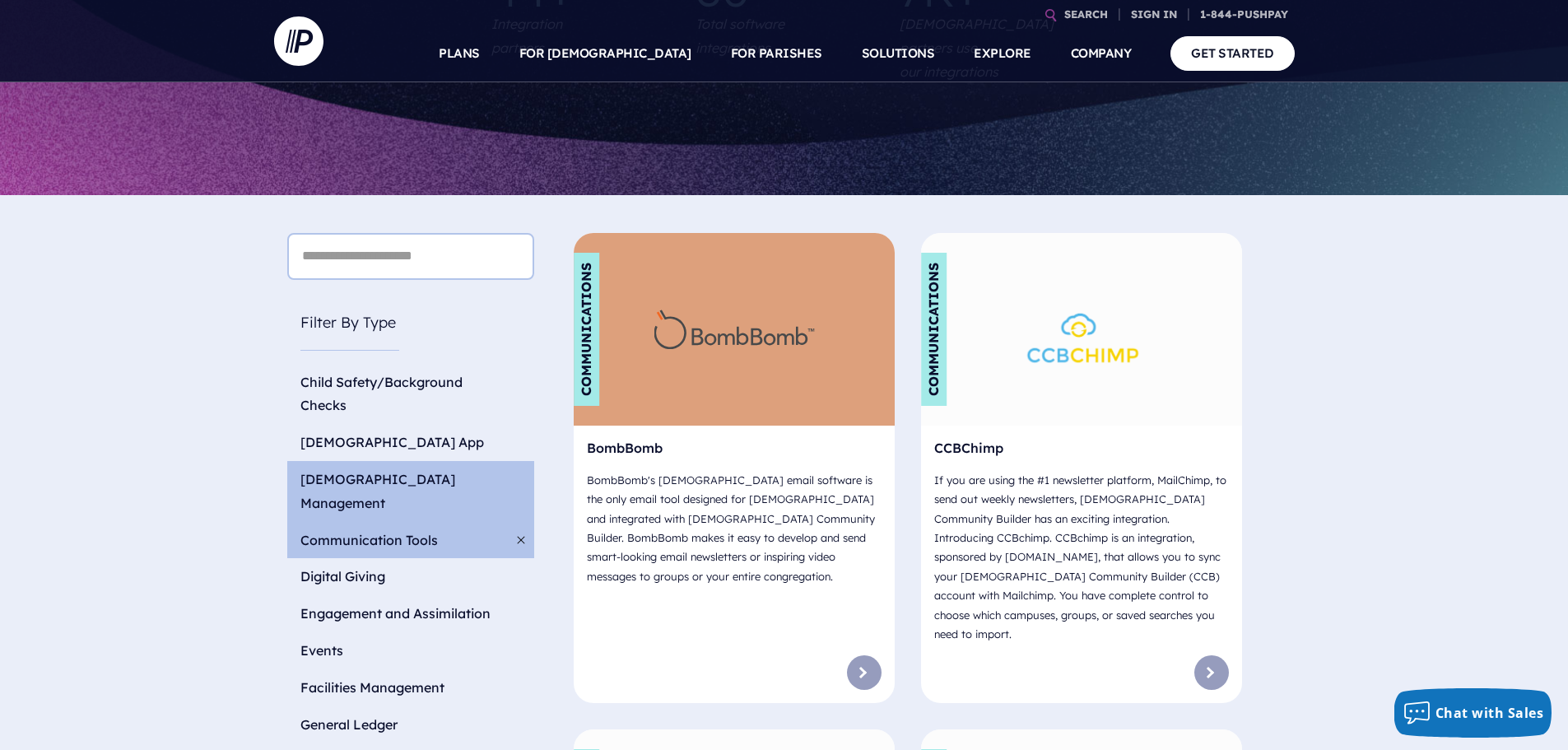
click at [329, 461] on li "[DEMOGRAPHIC_DATA] Management" at bounding box center [410, 491] width 247 height 61
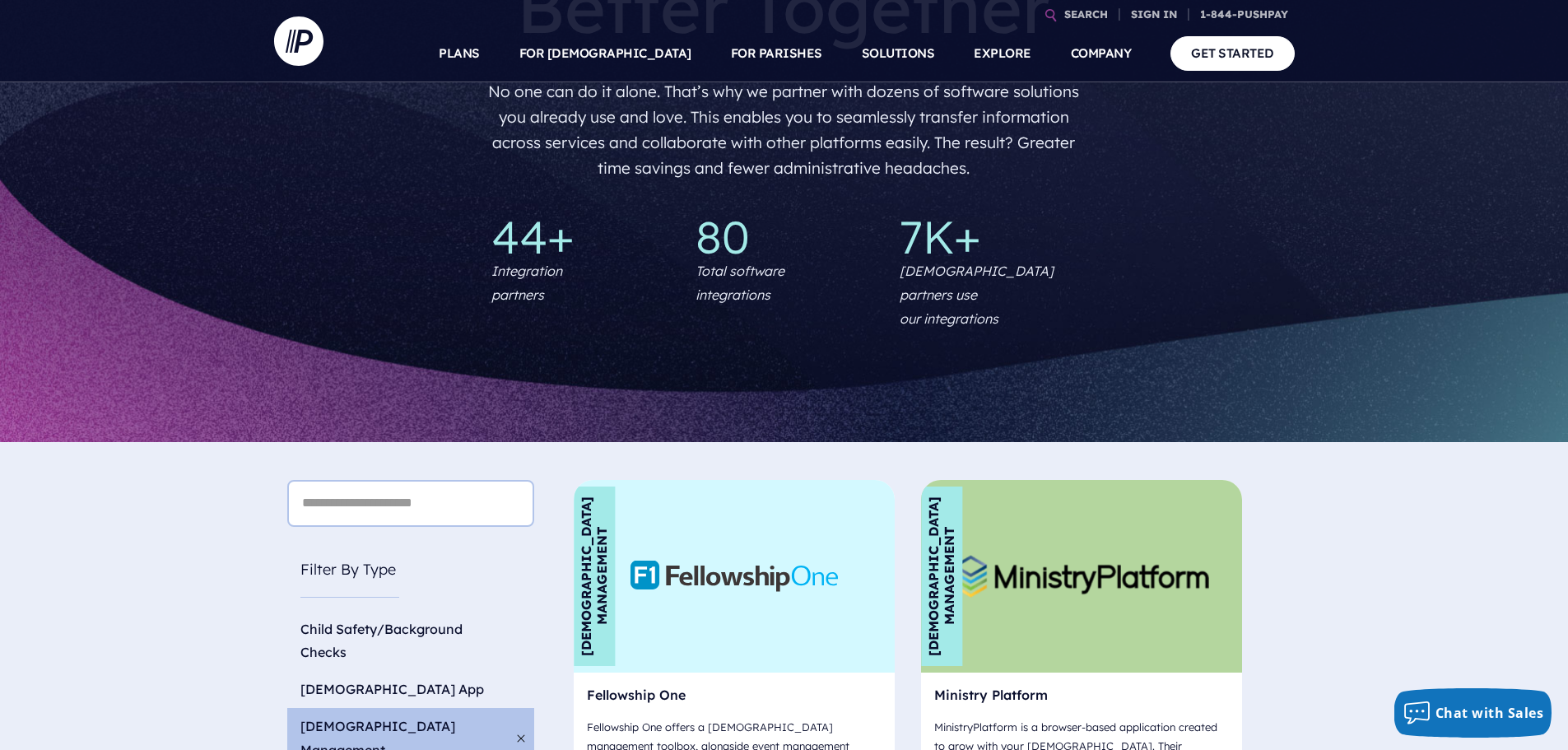
scroll to position [0, 0]
